Goal: Information Seeking & Learning: Find specific page/section

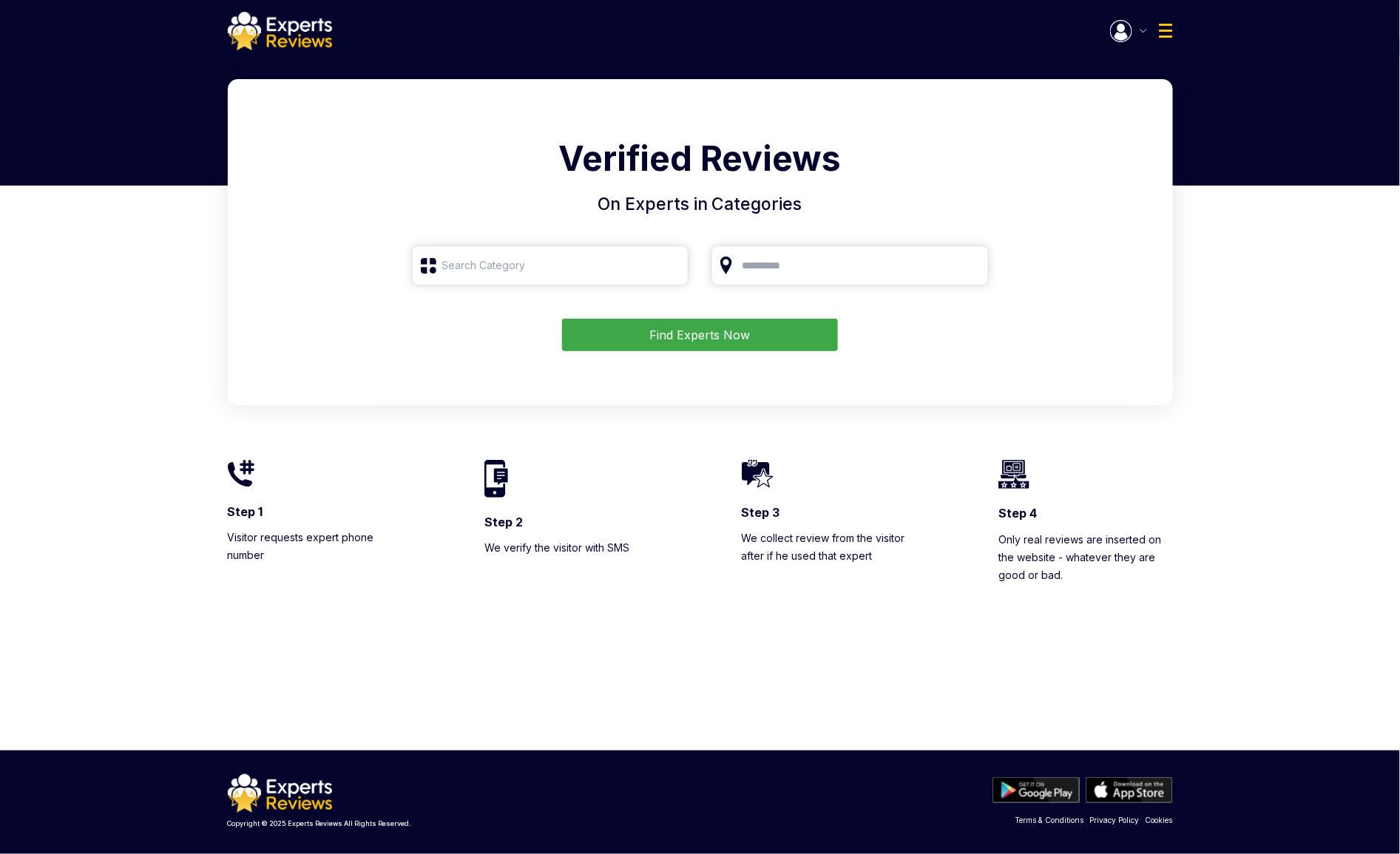
type input "Roofing"
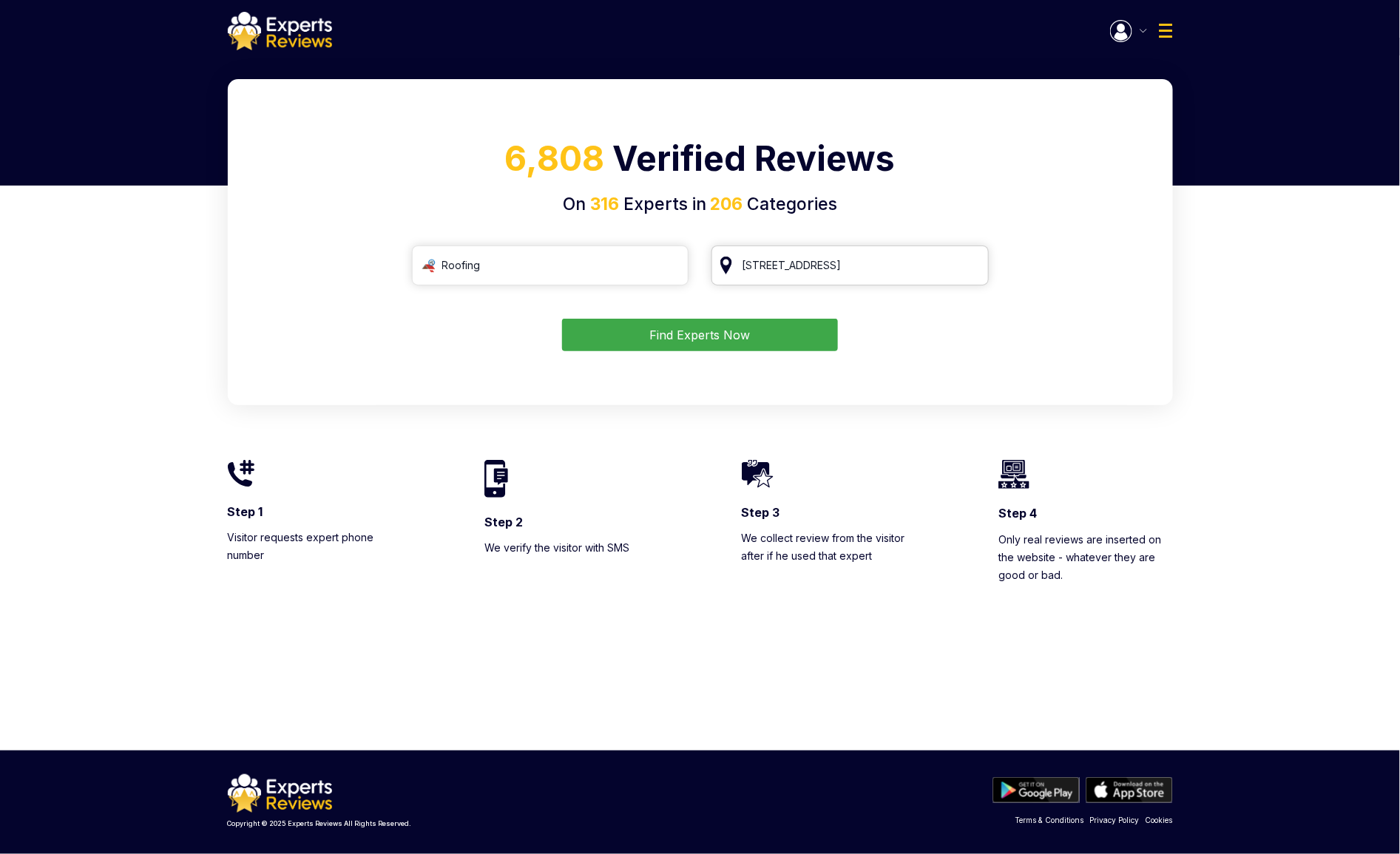
click at [771, 267] on input "[STREET_ADDRESS]" at bounding box center [850, 266] width 278 height 40
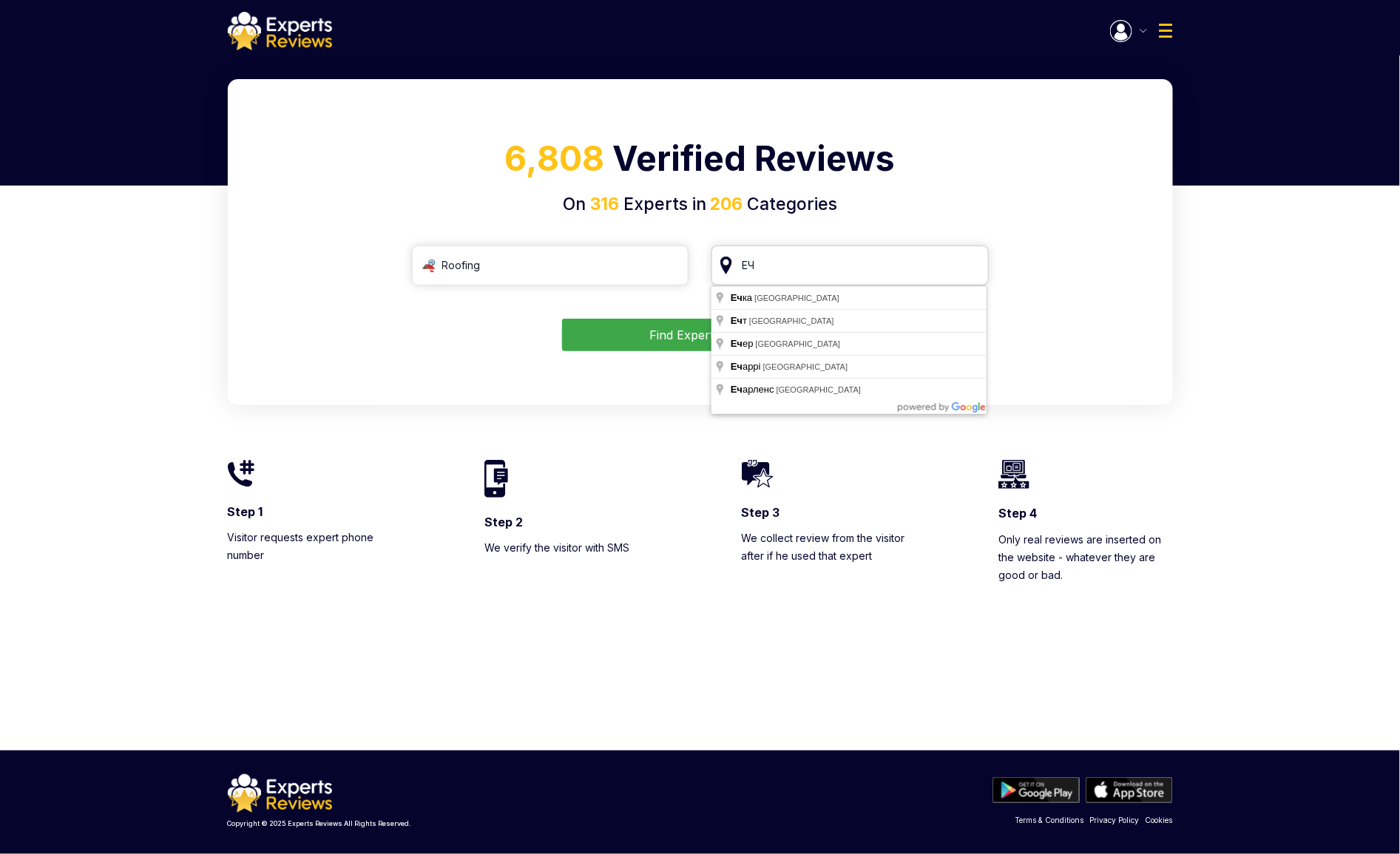
drag, startPoint x: 788, startPoint y: 277, endPoint x: 748, endPoint y: 267, distance: 41.2
click at [748, 267] on input "ЕЧ" at bounding box center [850, 266] width 278 height 40
type input "[PERSON_NAME]"
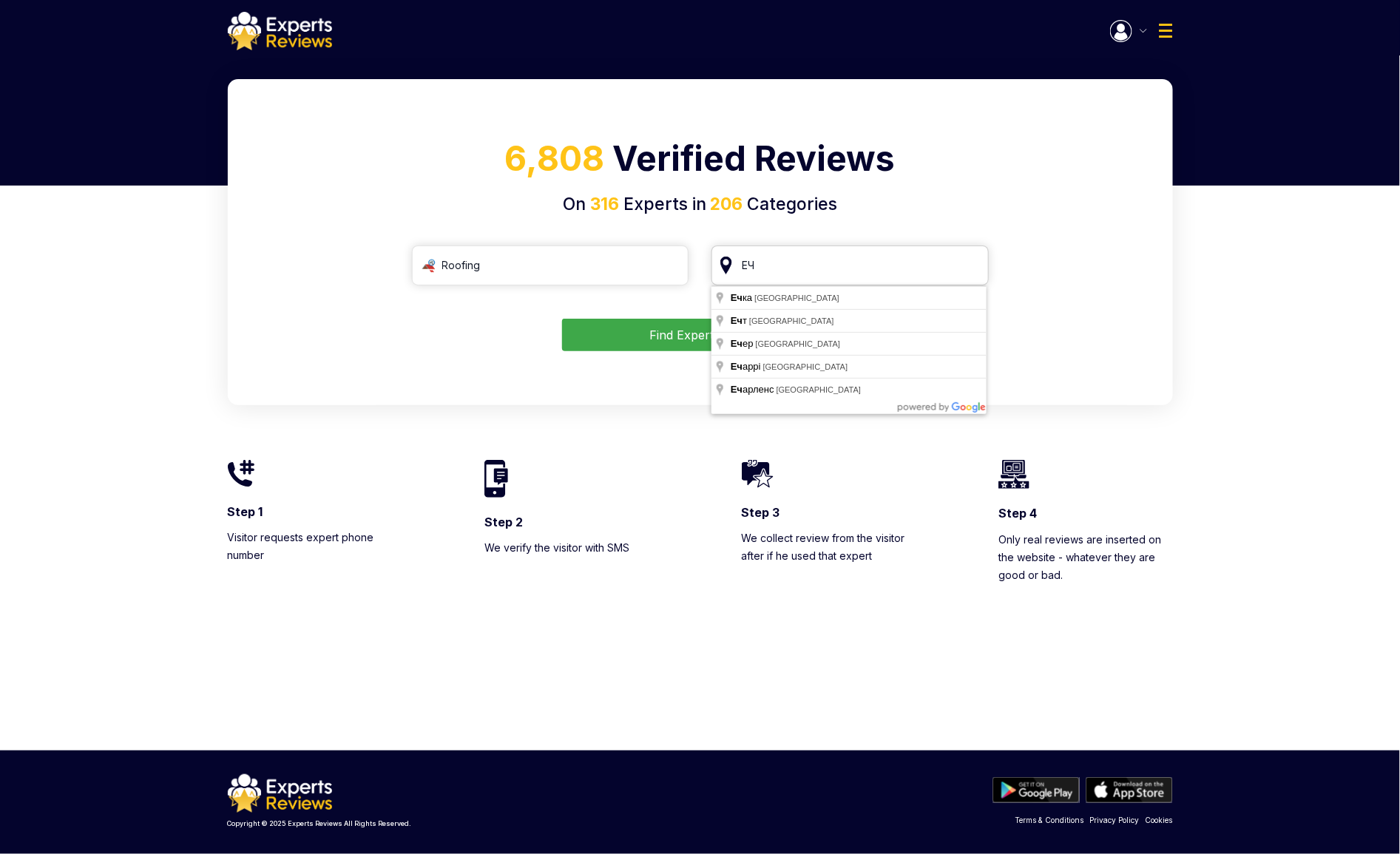
type input "[PERSON_NAME]"
type input "[GEOGRAPHIC_DATA]"
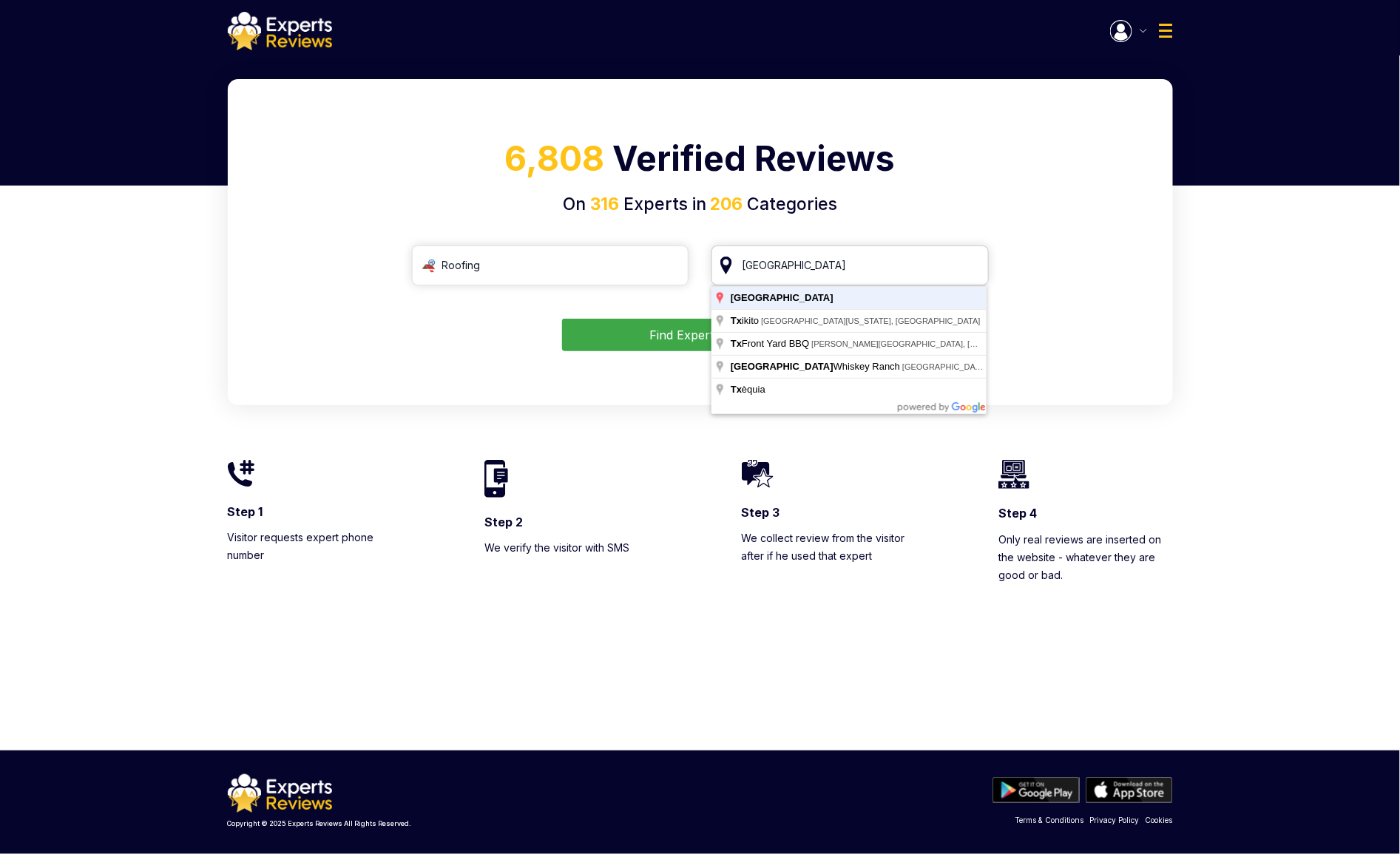
click button "Find Experts Now" at bounding box center [700, 335] width 276 height 32
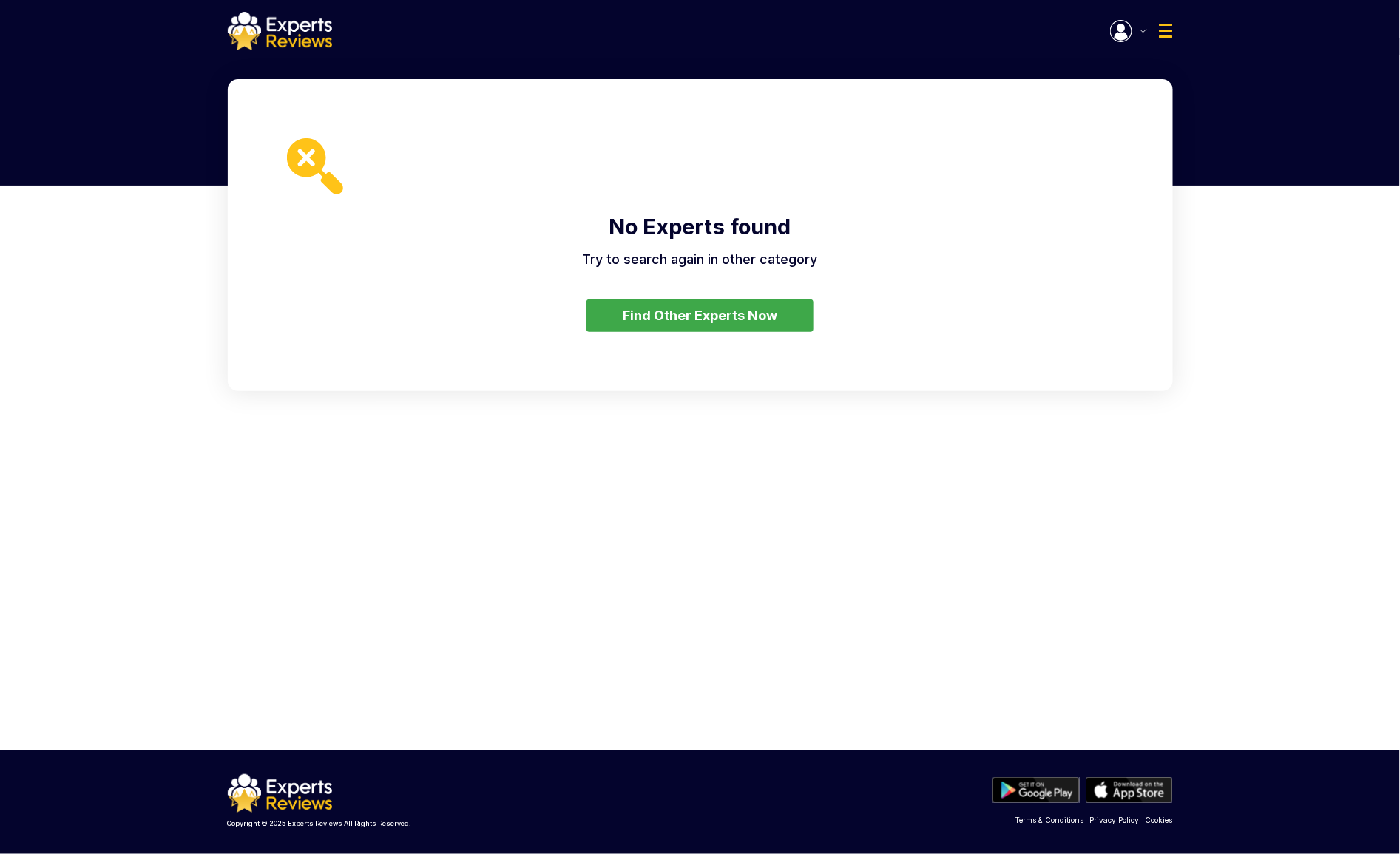
click at [321, 49] on img at bounding box center [279, 31] width 104 height 38
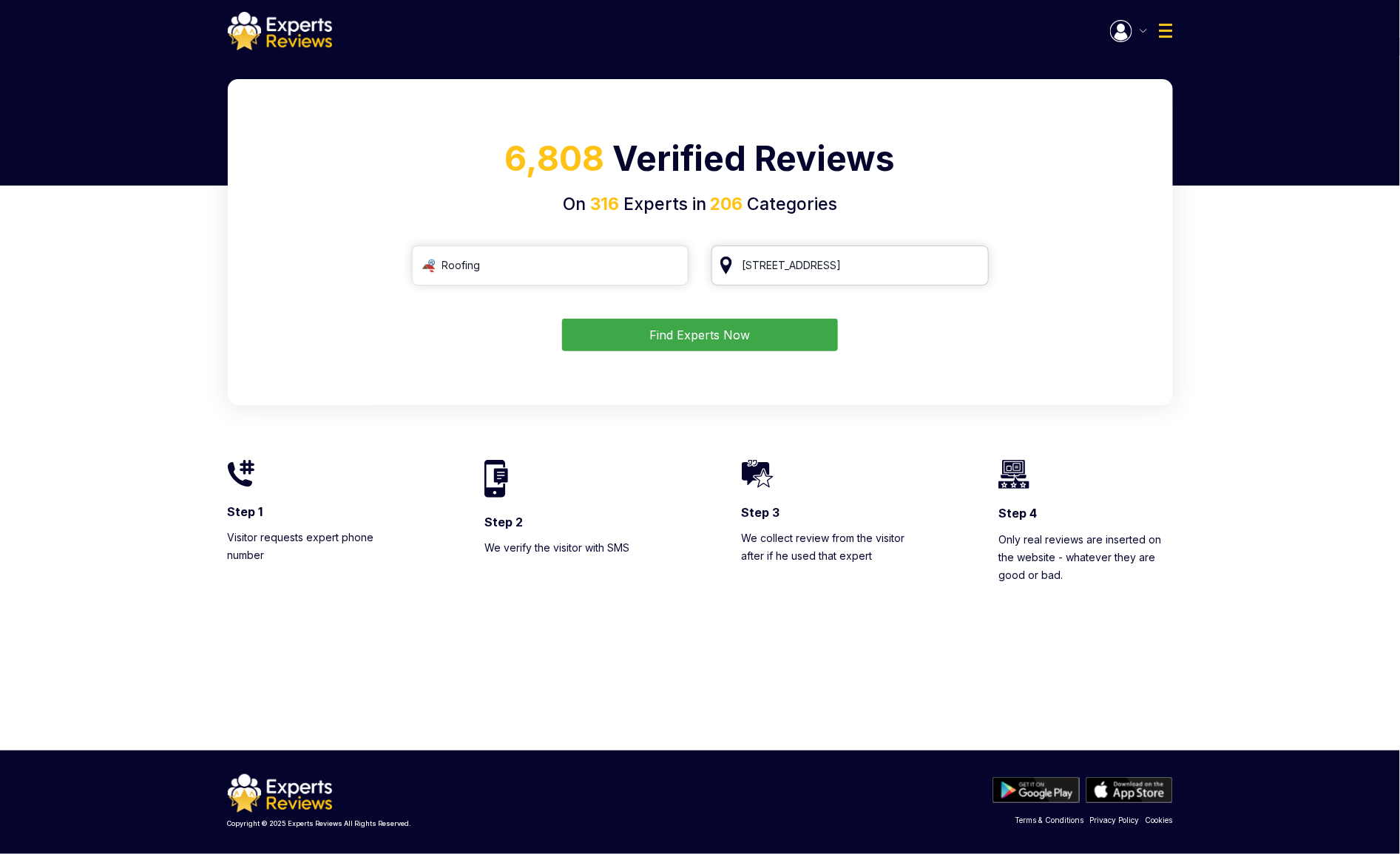
click at [858, 259] on input "[STREET_ADDRESS]" at bounding box center [850, 266] width 278 height 40
click at [972, 267] on input "[STREET_ADDRESS]" at bounding box center [850, 266] width 278 height 40
click at [926, 267] on input "search" at bounding box center [850, 266] width 278 height 40
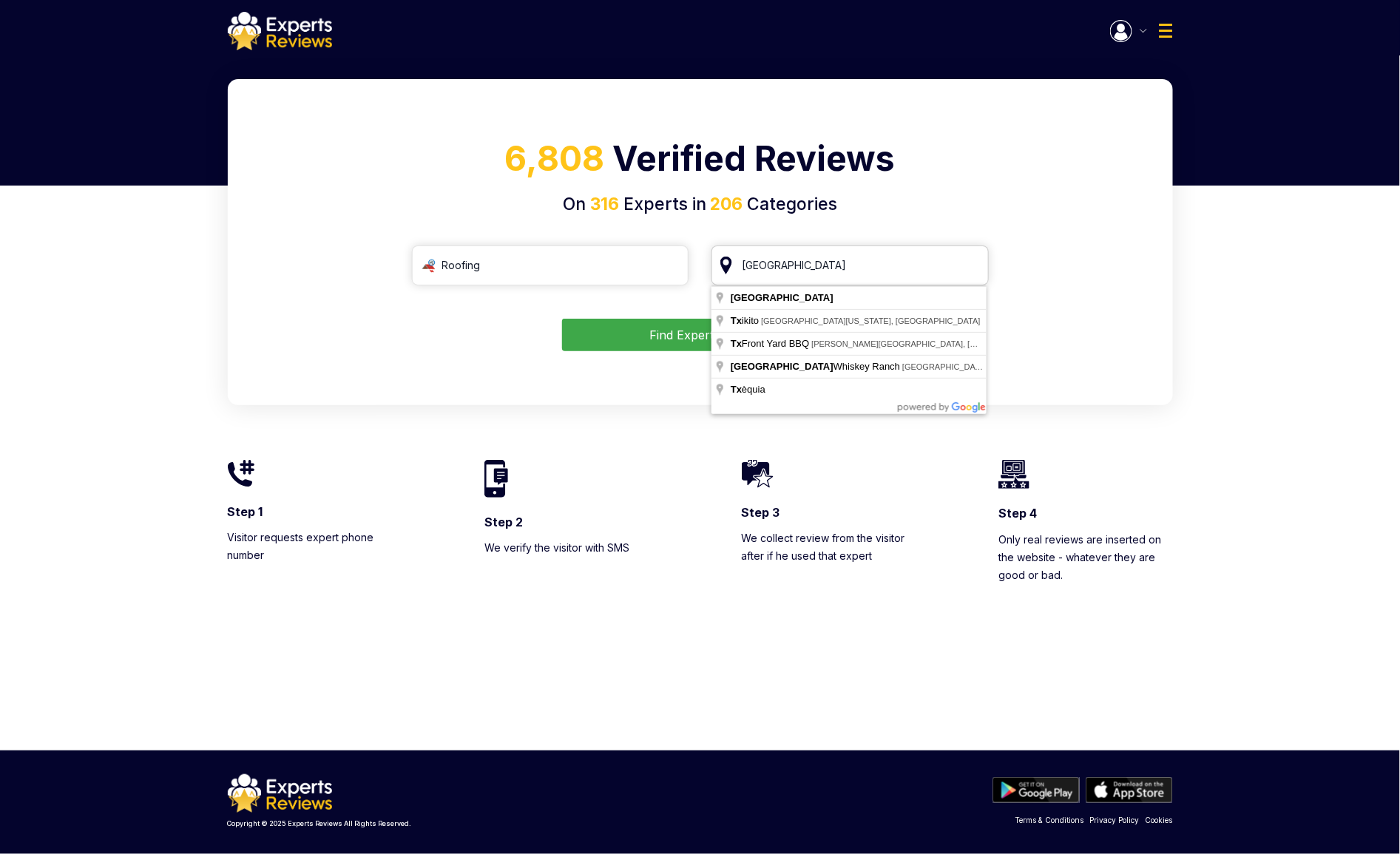
type input "T"
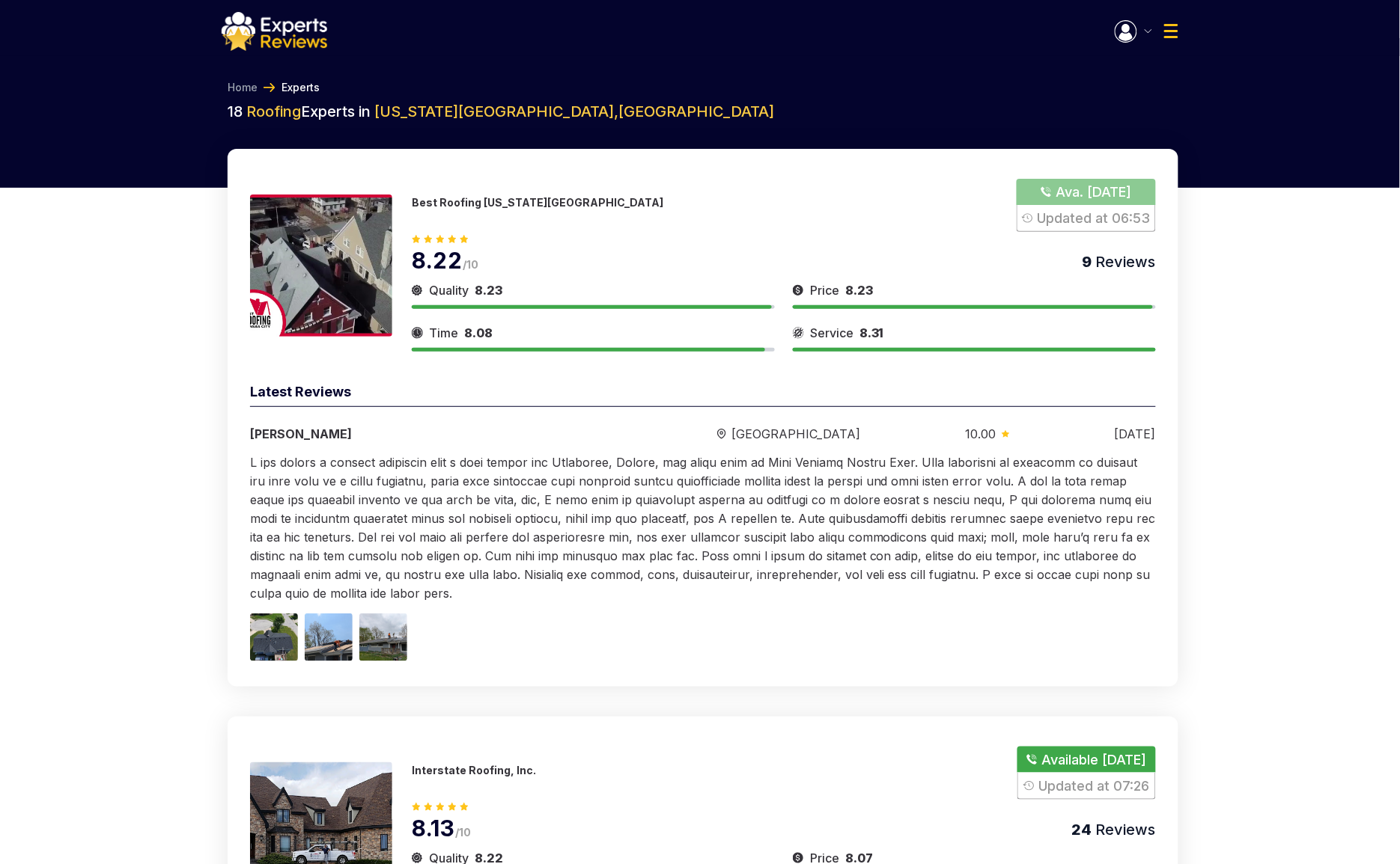
click at [269, 34] on img at bounding box center [274, 31] width 105 height 39
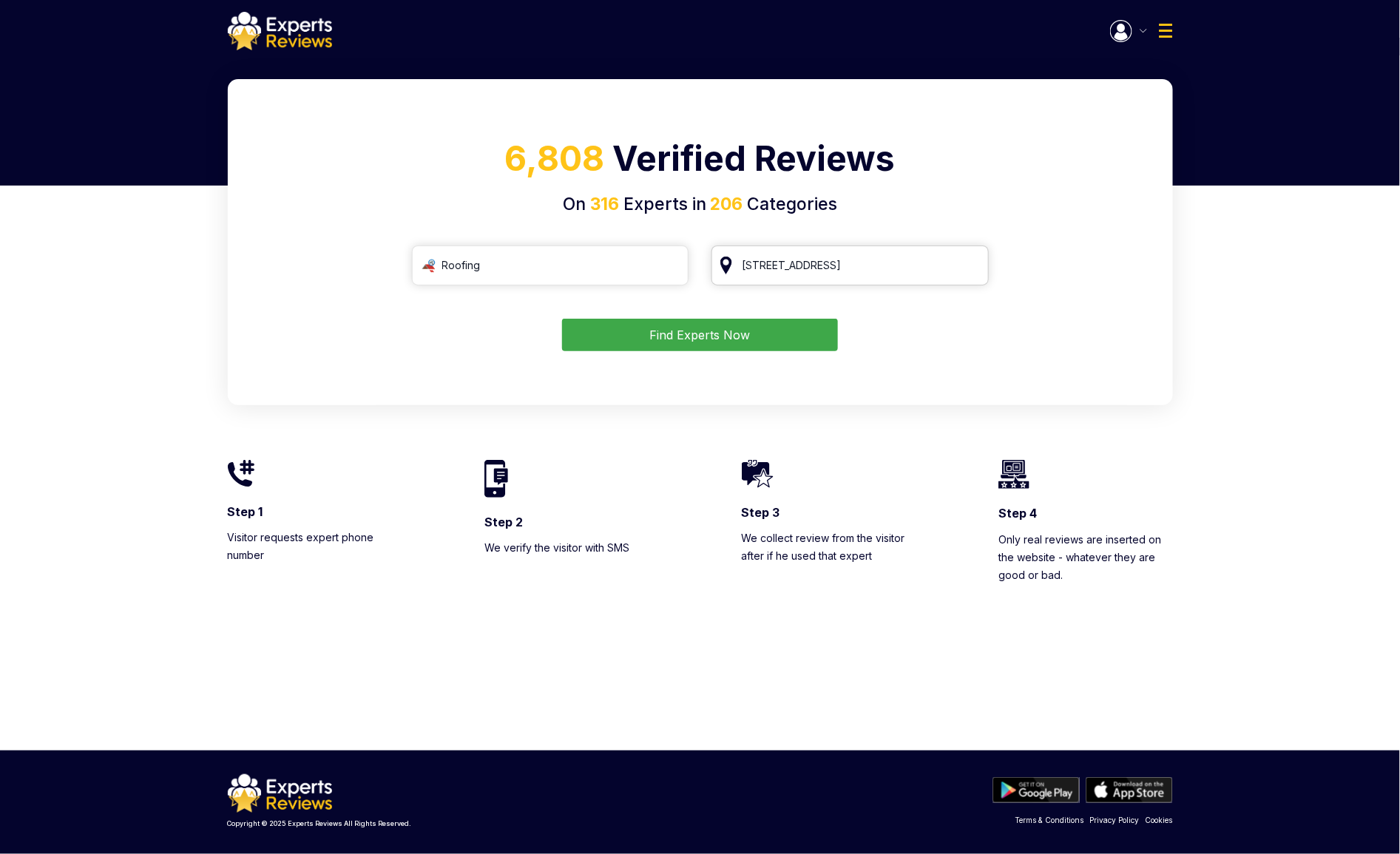
click at [804, 261] on input "[STREET_ADDRESS]" at bounding box center [850, 266] width 278 height 40
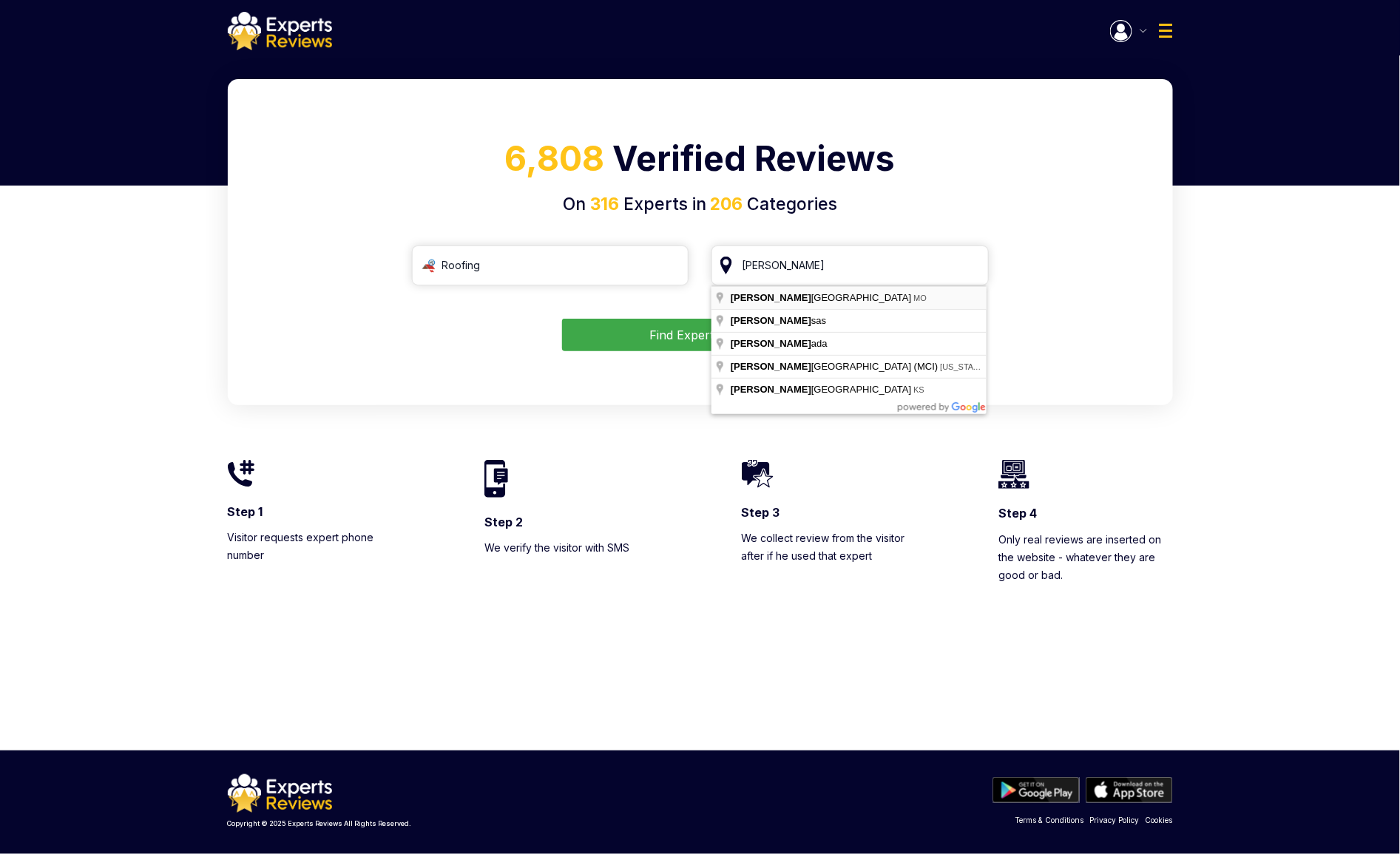
type input "Kansas City, MO"
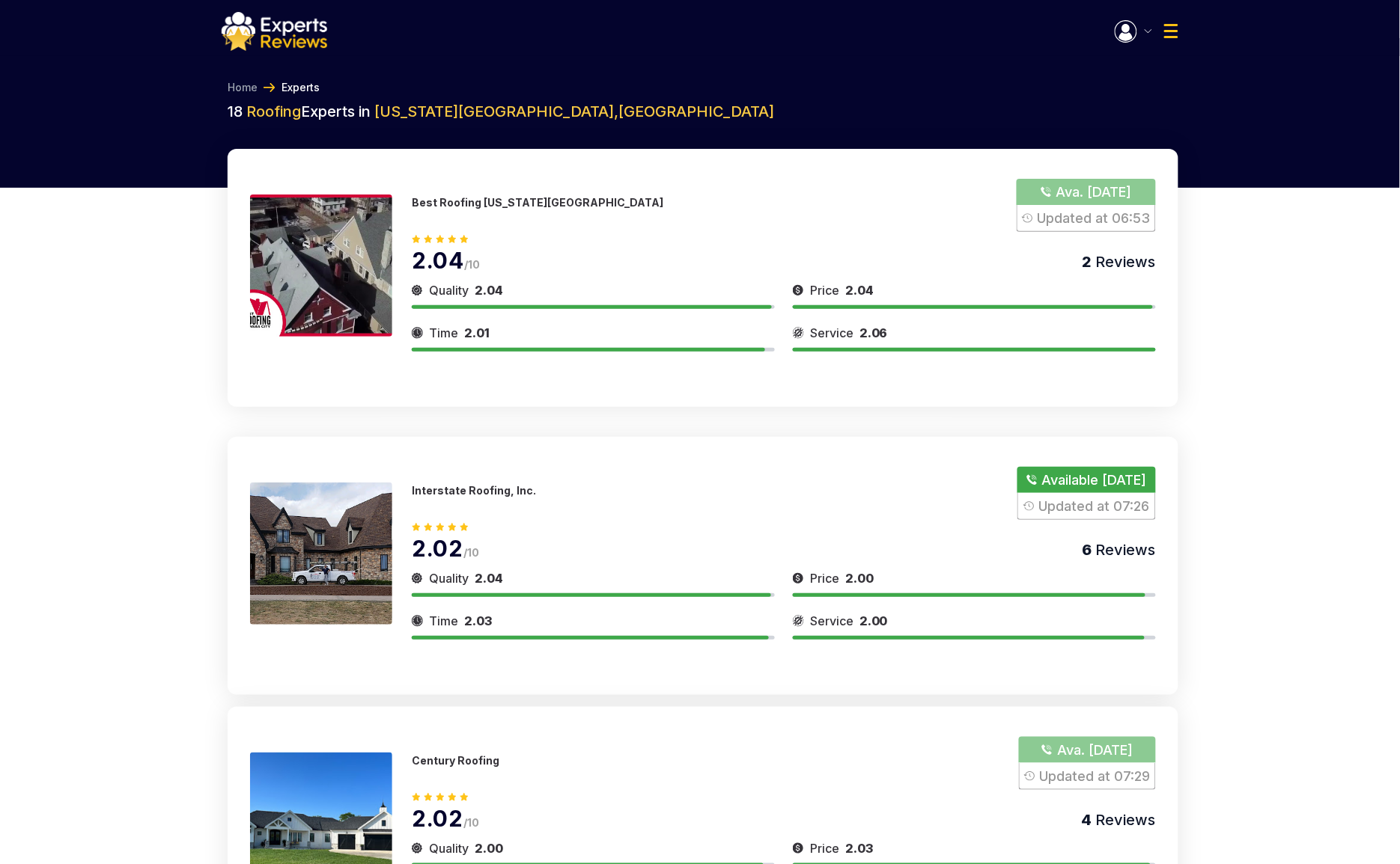
click at [739, 357] on div "Best Roofing Kansas City Ava. Tomorrow Updated at 06:53 2.04 /10 2 Reviews Qual…" at bounding box center [703, 278] width 950 height 258
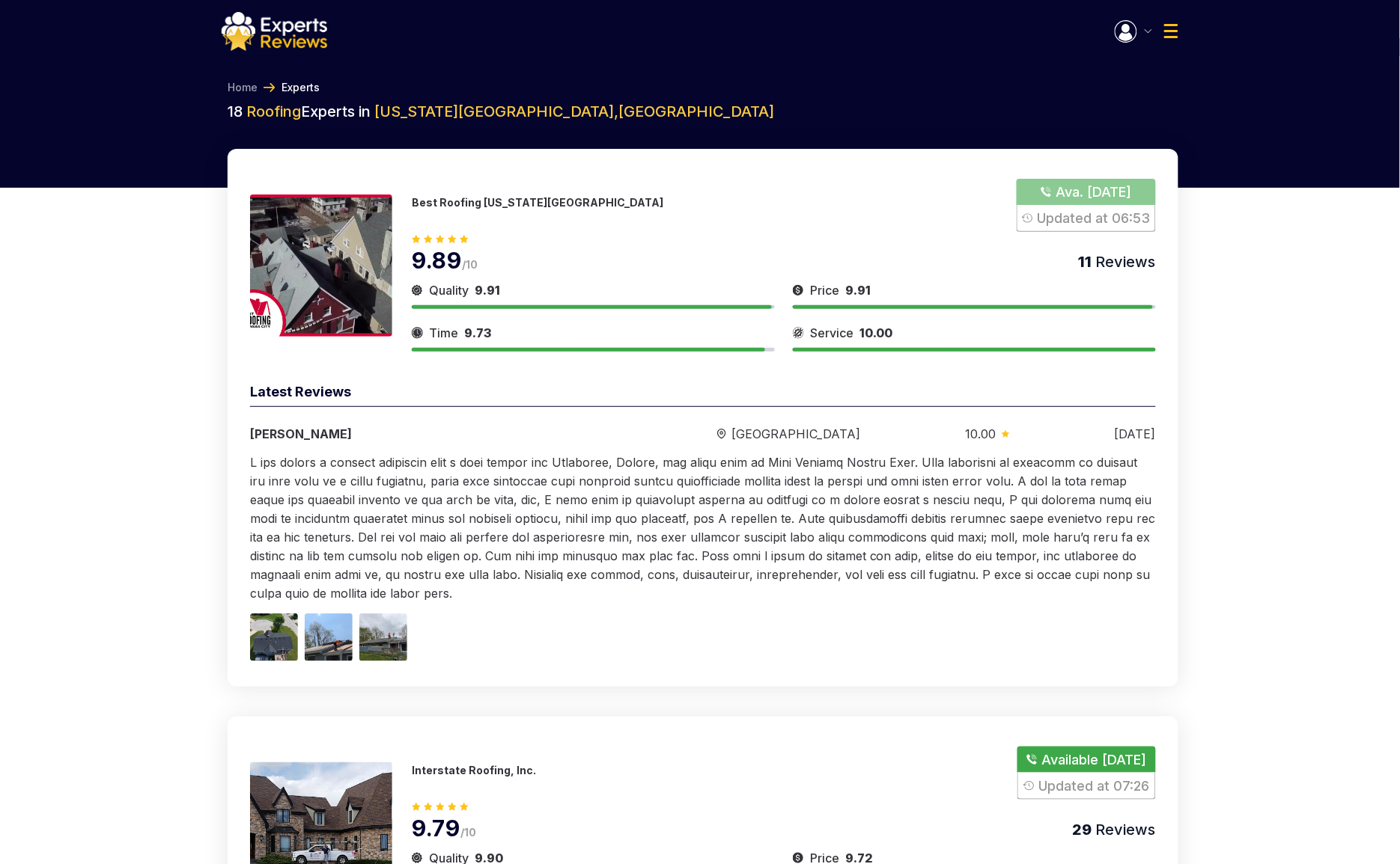
drag, startPoint x: 1362, startPoint y: 373, endPoint x: 1178, endPoint y: 190, distance: 259.5
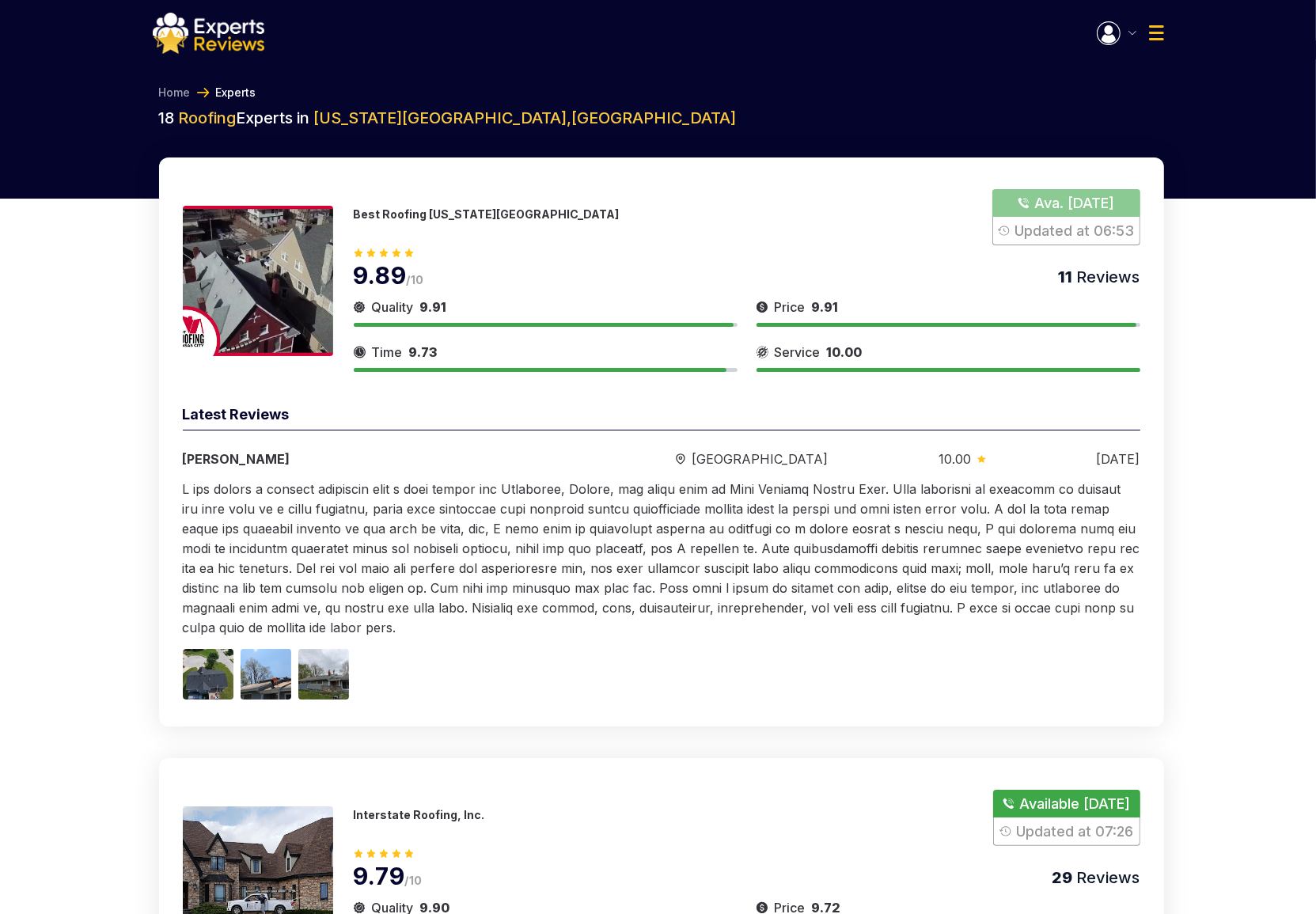
click at [1116, 40] on img "button" at bounding box center [1108, 33] width 24 height 24
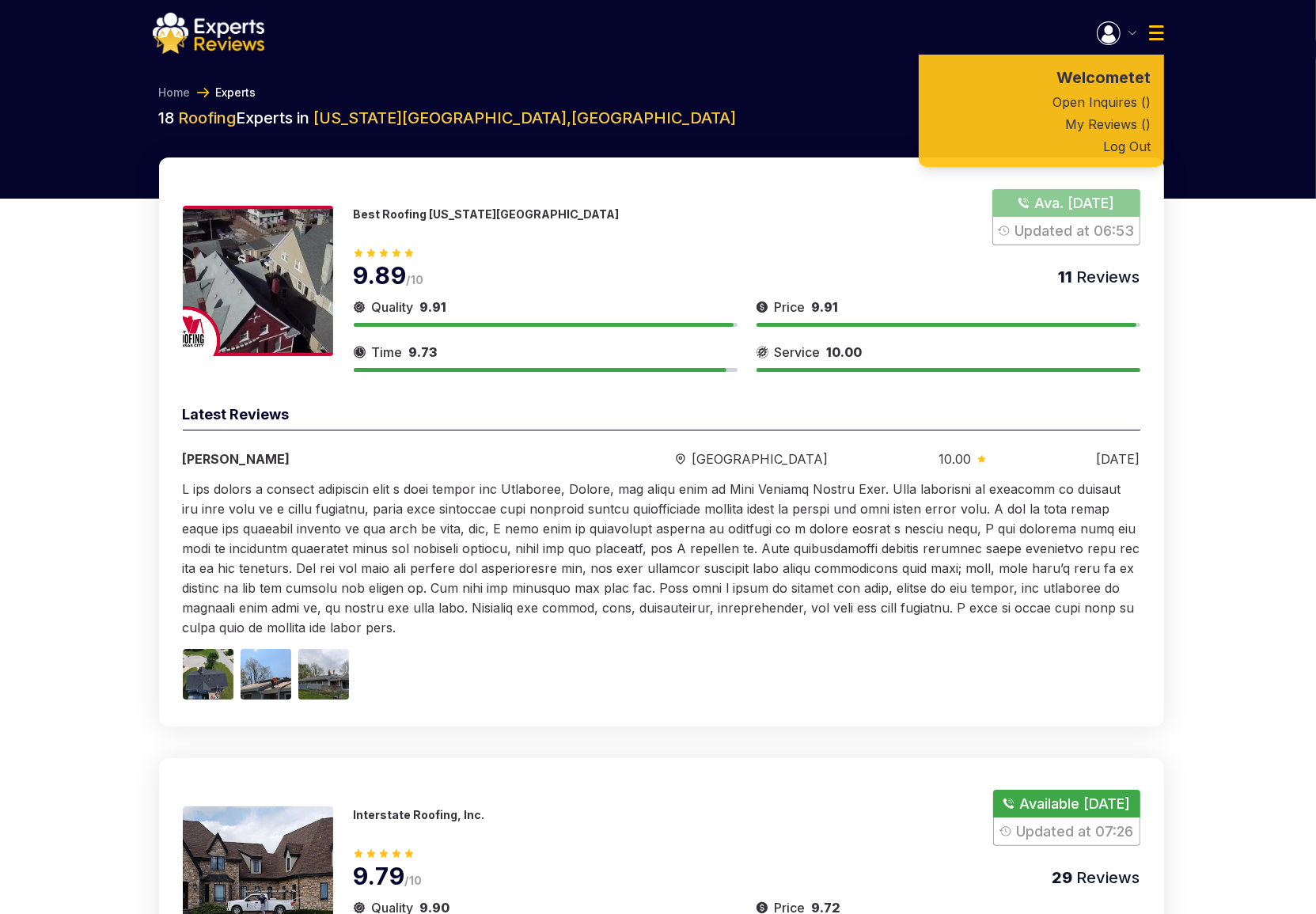
click at [1116, 40] on img "button" at bounding box center [1108, 33] width 24 height 24
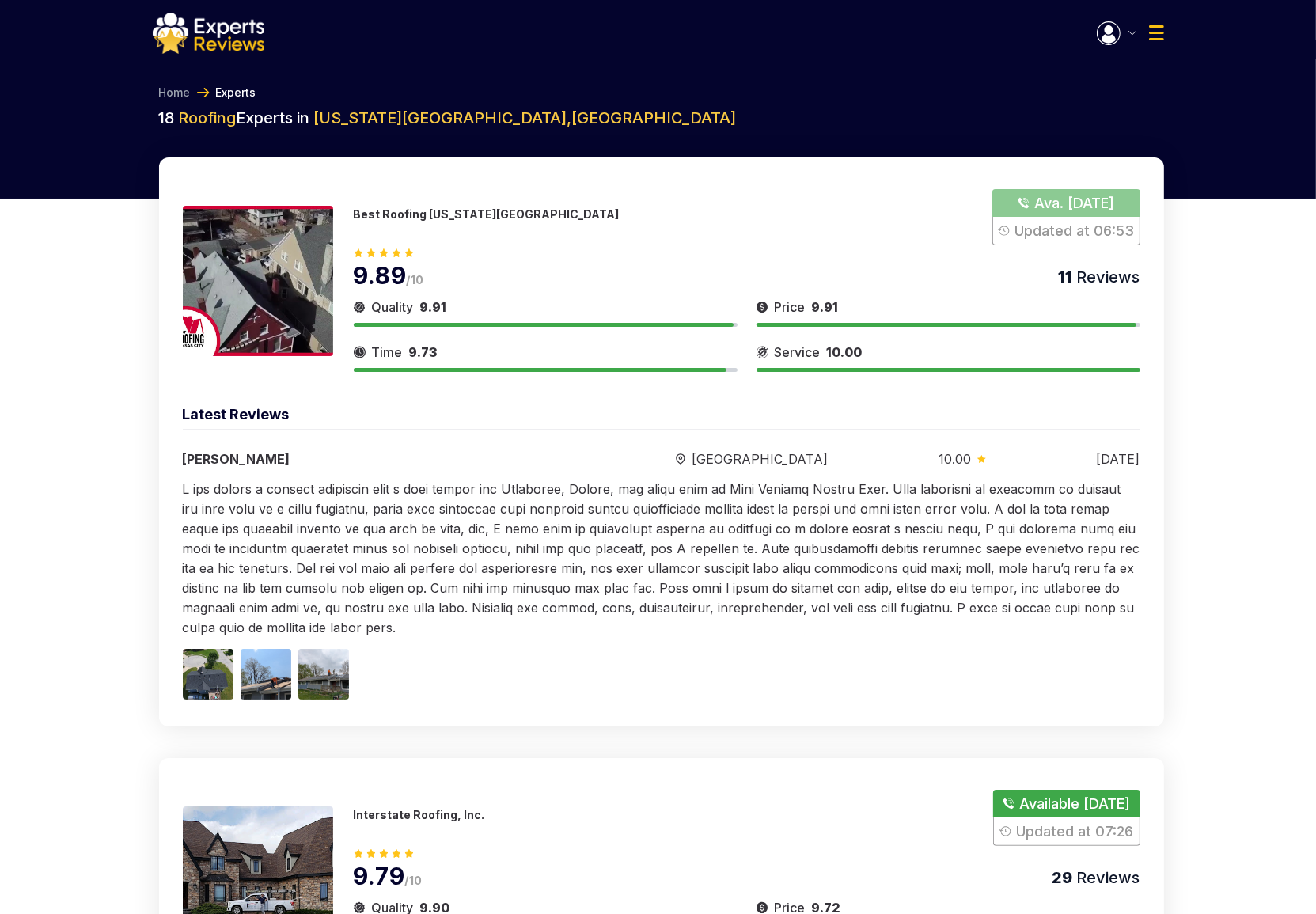
click at [1147, 36] on div "Welcome tet Open Inquires ( ) My Reviews ( ) Log Out" at bounding box center [1130, 33] width 67 height 24
click at [1150, 36] on img at bounding box center [1156, 32] width 15 height 15
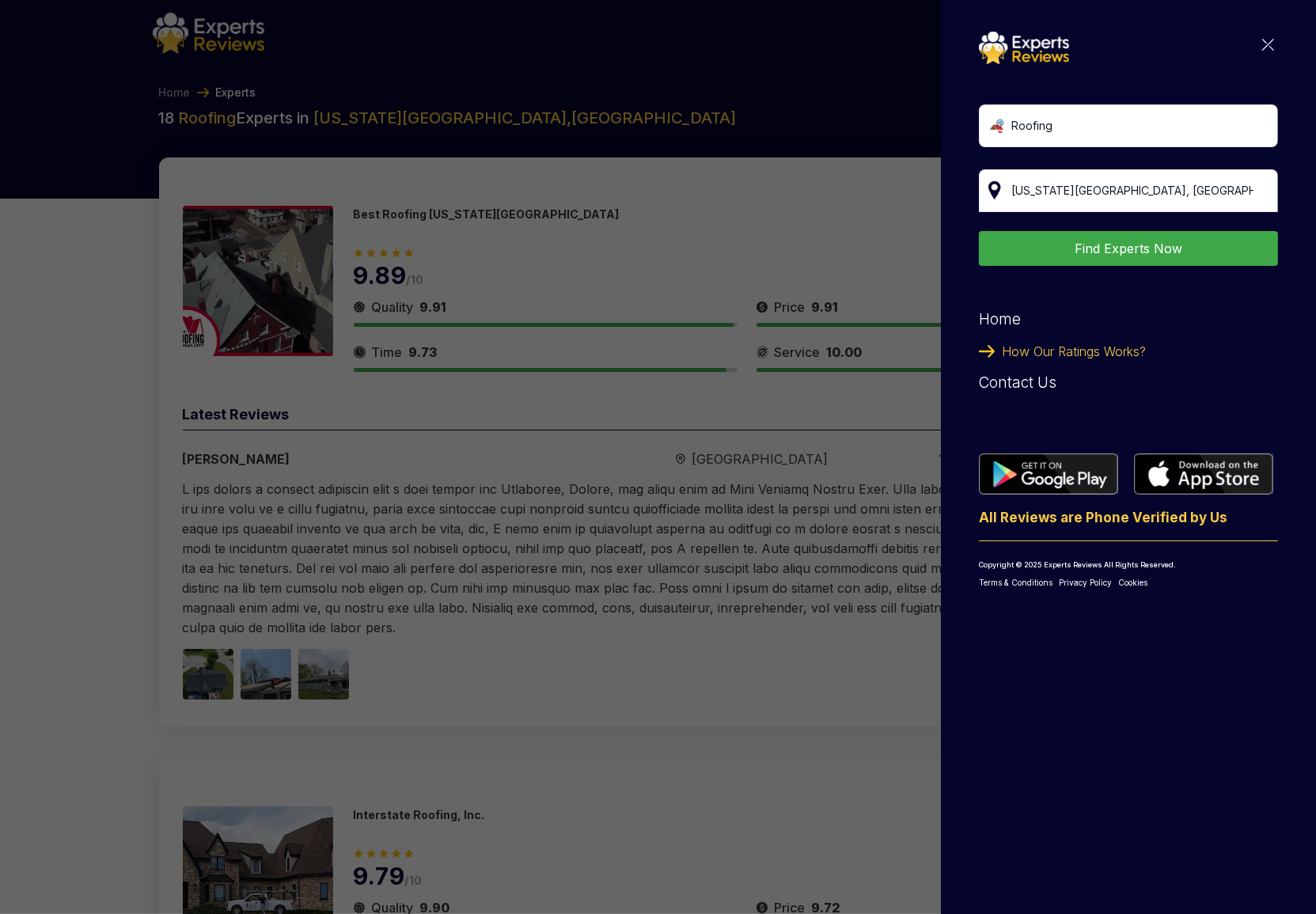
click at [1263, 39] on img at bounding box center [1268, 44] width 12 height 12
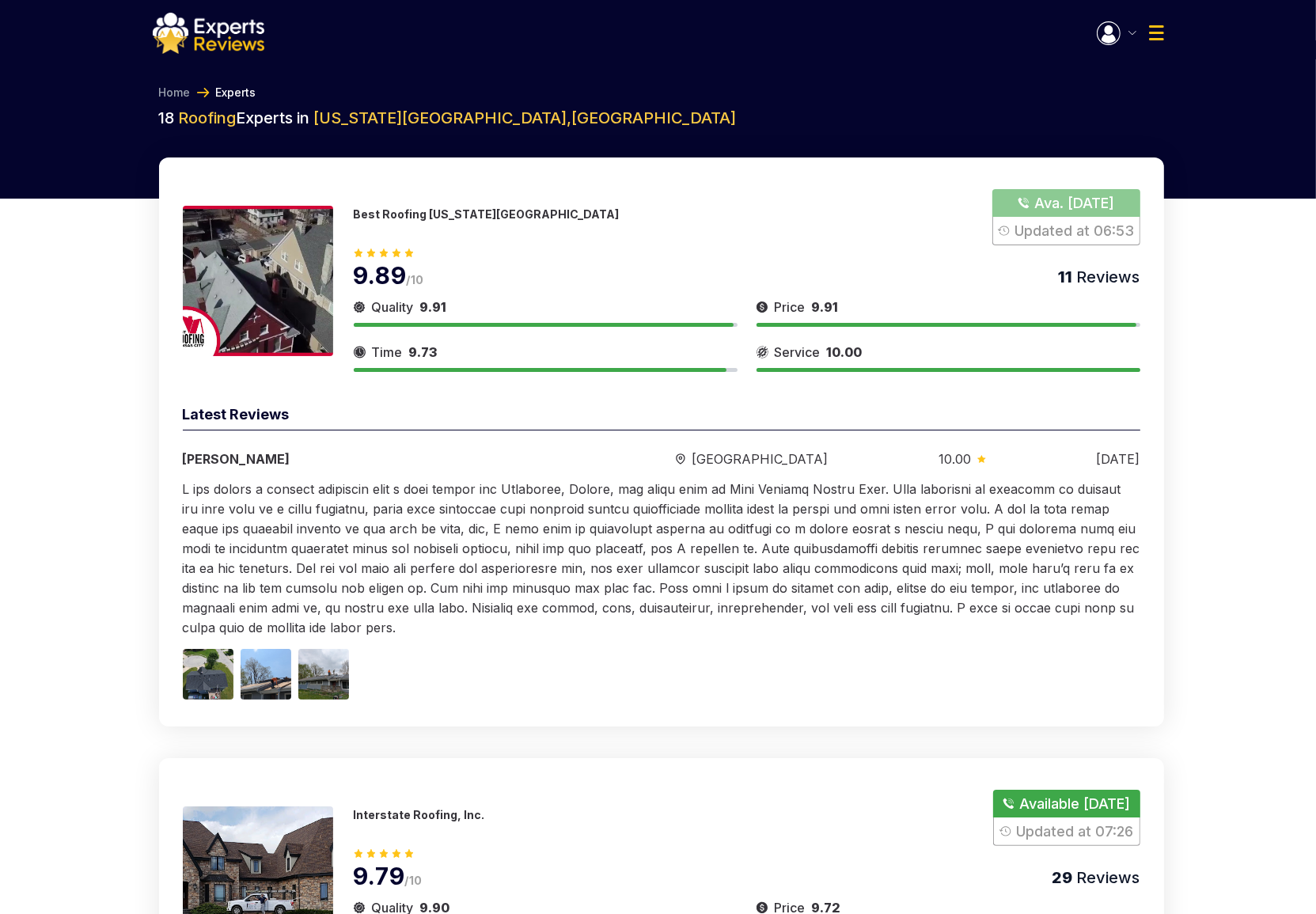
click at [632, 218] on div "Best Roofing Kansas City Ava. Tomorrow Updated at 06:53" at bounding box center [747, 217] width 786 height 56
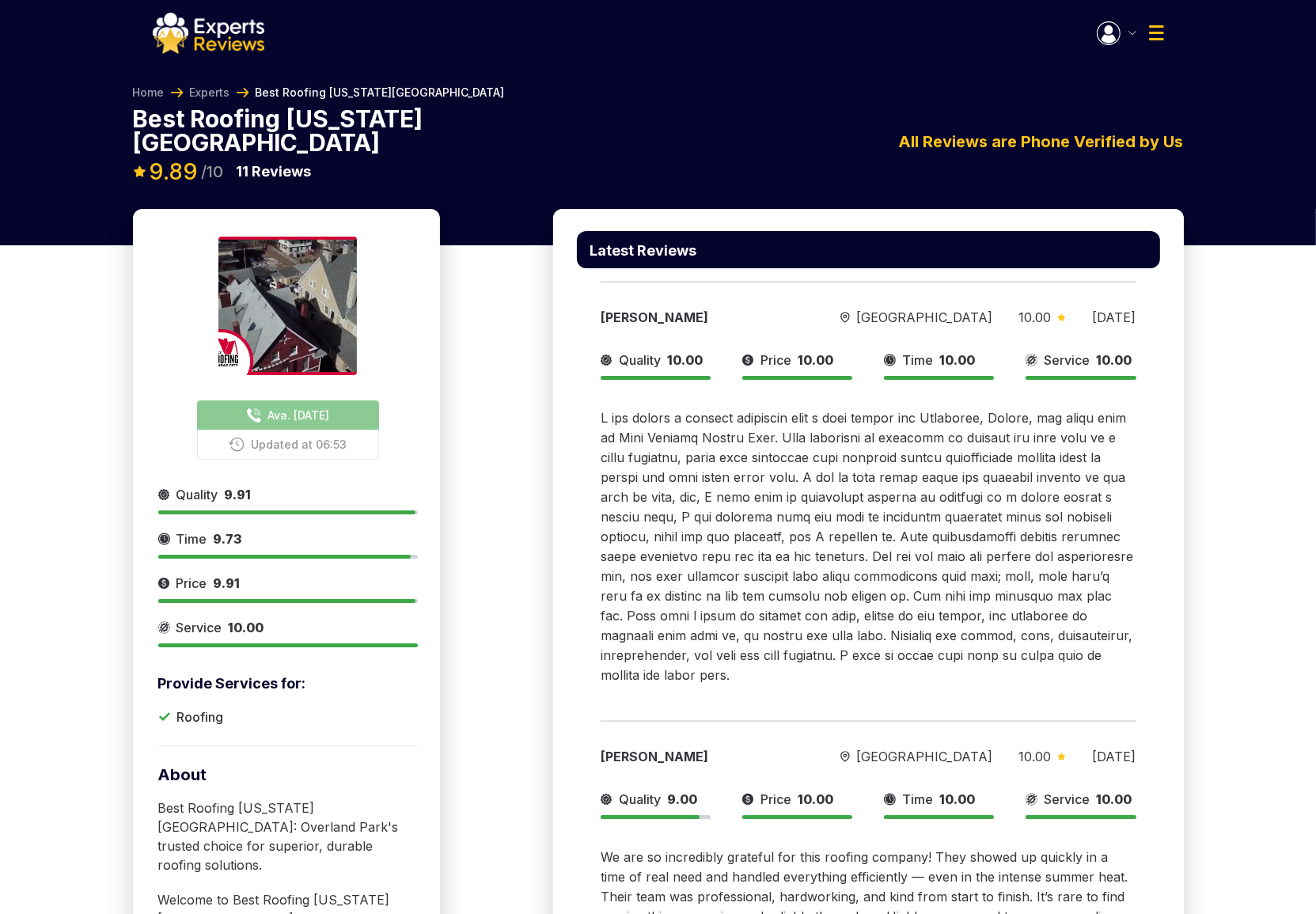
click at [232, 38] on img at bounding box center [208, 33] width 111 height 41
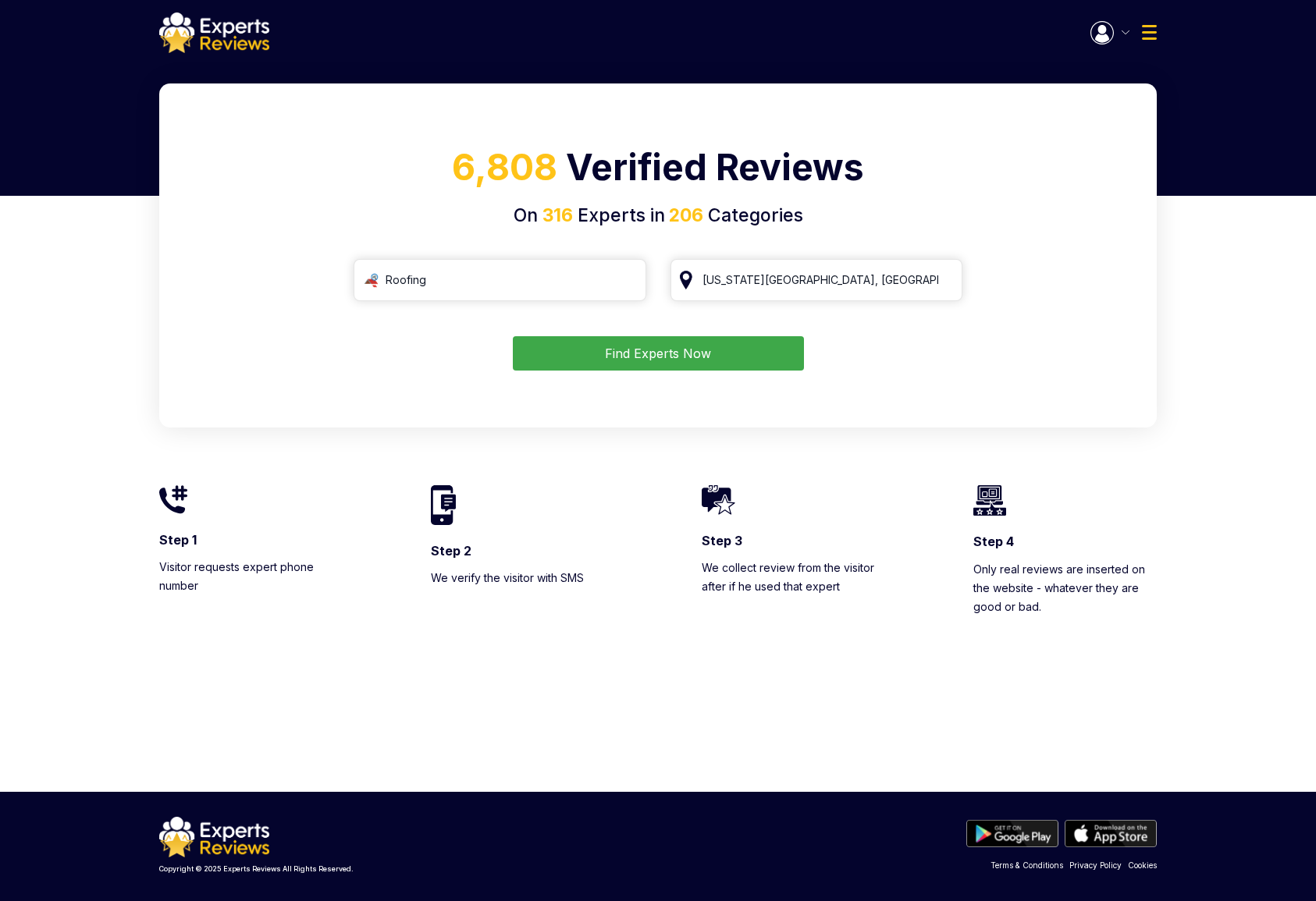
click at [1008, 426] on div "6,808 Verified Reviews On 316 Experts in 206 Categories Roofing Kansas City, MO…" at bounding box center [658, 255] width 997 height 344
